Goal: Task Accomplishment & Management: Manage account settings

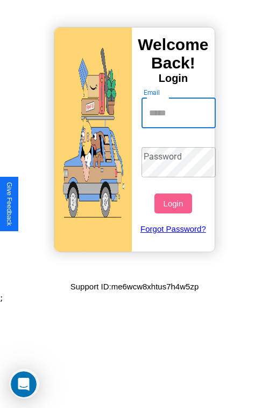
click at [180, 113] on input "Email" at bounding box center [179, 113] width 75 height 30
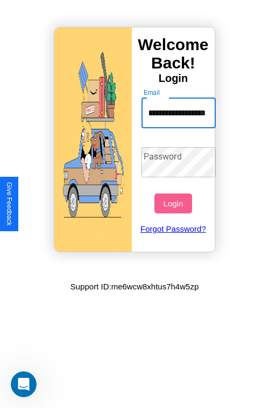
scroll to position [0, 48]
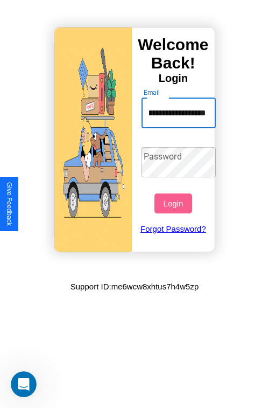
type input "**********"
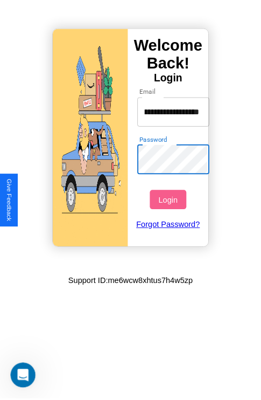
scroll to position [0, 0]
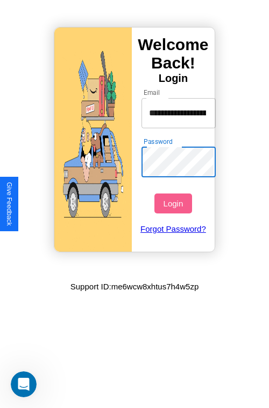
click at [175, 203] on button "Login" at bounding box center [173, 203] width 37 height 20
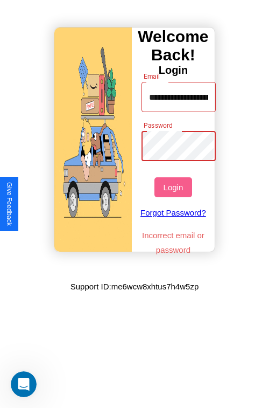
click at [175, 187] on button "Login" at bounding box center [173, 187] width 37 height 20
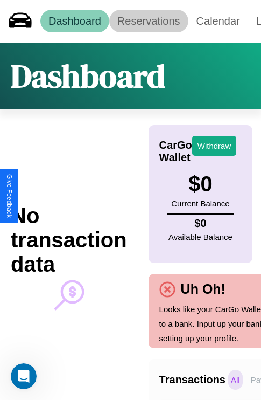
click at [149, 21] on link "Reservations" at bounding box center [148, 21] width 79 height 23
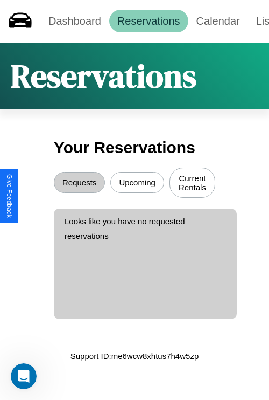
click at [137, 184] on button "Upcoming" at bounding box center [137, 182] width 54 height 21
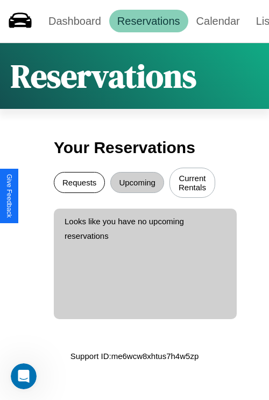
click at [79, 184] on button "Requests" at bounding box center [79, 182] width 51 height 21
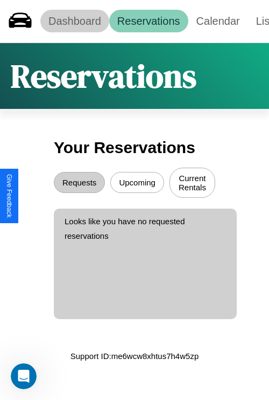
click at [74, 21] on link "Dashboard" at bounding box center [74, 21] width 69 height 23
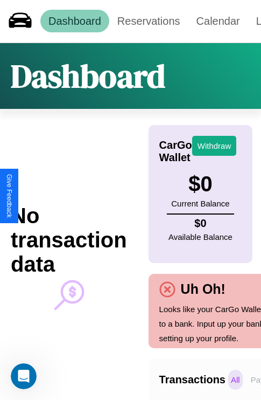
click at [235, 379] on p "All" at bounding box center [235, 380] width 15 height 20
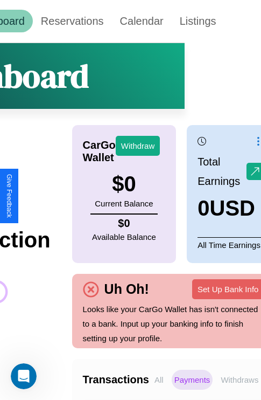
click at [240, 379] on p "Withdraws" at bounding box center [239, 380] width 43 height 20
